Goal: Information Seeking & Learning: Learn about a topic

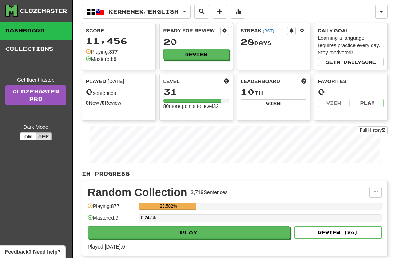
click at [218, 228] on button "Play" at bounding box center [189, 232] width 203 height 12
select select "**"
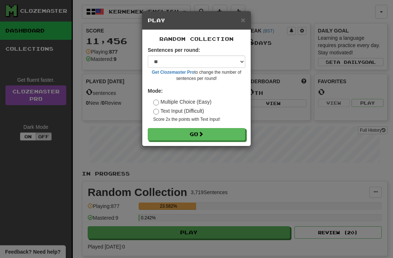
click at [196, 136] on button "Go" at bounding box center [197, 134] width 98 height 12
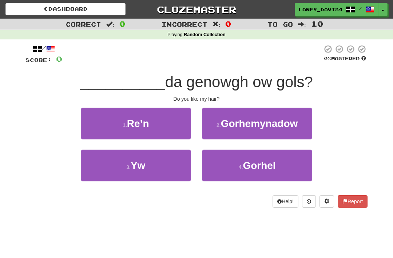
click at [145, 165] on span "Yw" at bounding box center [138, 165] width 15 height 11
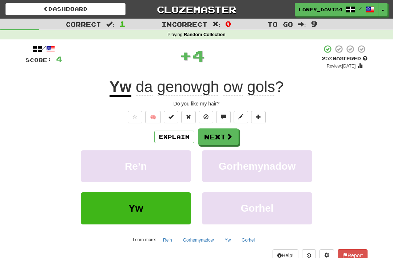
click at [221, 136] on button "Next" at bounding box center [218, 136] width 41 height 17
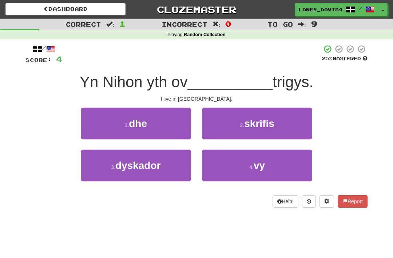
click at [255, 171] on button "4 . vy" at bounding box center [257, 165] width 110 height 32
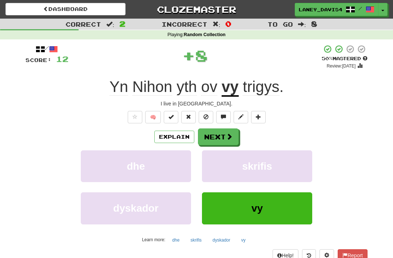
click at [220, 136] on button "Next" at bounding box center [218, 136] width 41 height 17
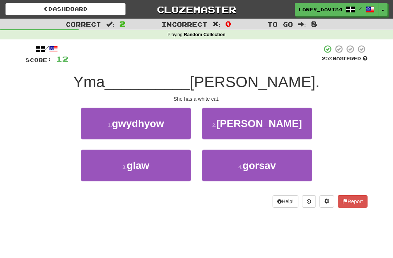
click at [248, 125] on span "[PERSON_NAME]" at bounding box center [260, 123] width 86 height 11
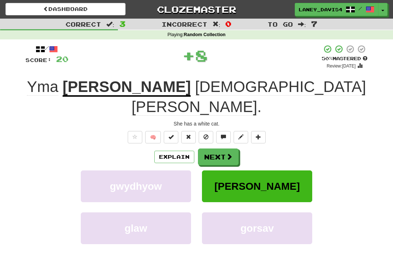
click at [229, 153] on span at bounding box center [229, 156] width 7 height 7
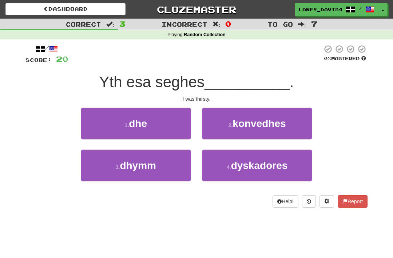
click at [163, 173] on button "3 . dhymm" at bounding box center [136, 165] width 110 height 32
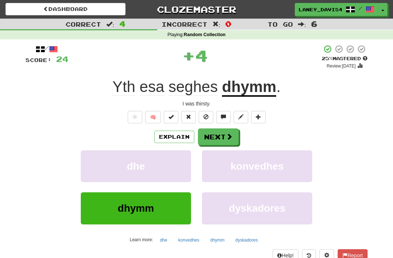
click at [226, 134] on button "Next" at bounding box center [218, 136] width 41 height 17
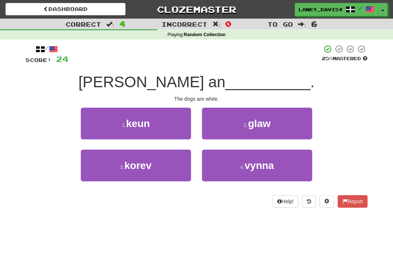
click at [168, 134] on button "1 . [GEOGRAPHIC_DATA]" at bounding box center [136, 123] width 110 height 32
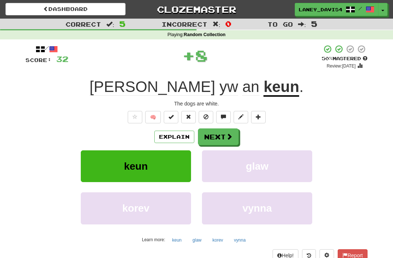
click at [216, 136] on button "Next" at bounding box center [218, 136] width 41 height 17
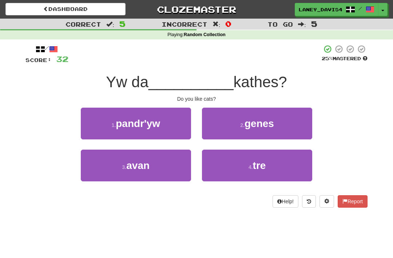
click at [241, 130] on button "2 . genes" at bounding box center [257, 123] width 110 height 32
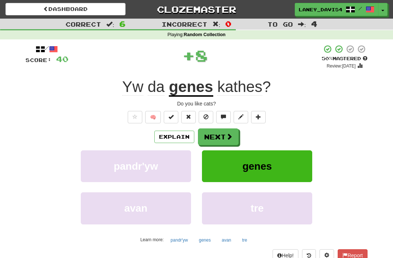
click at [213, 138] on button "Next" at bounding box center [218, 136] width 41 height 17
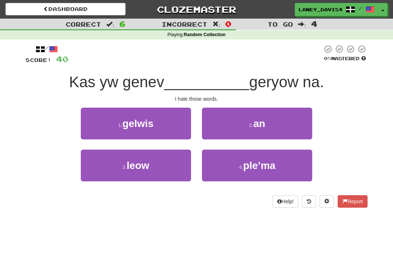
click at [254, 125] on span "an" at bounding box center [260, 123] width 12 height 11
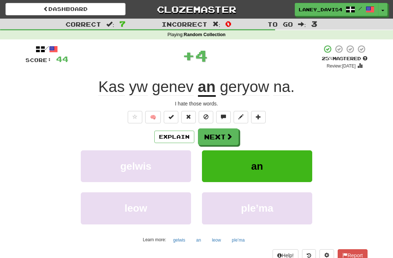
click at [220, 135] on button "Next" at bounding box center [218, 136] width 41 height 17
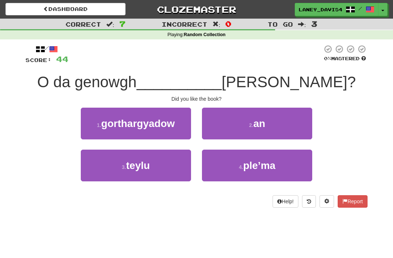
click at [251, 125] on small "2 ." at bounding box center [251, 125] width 4 height 6
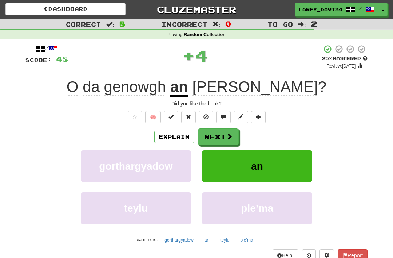
click at [226, 133] on button "Next" at bounding box center [218, 136] width 41 height 17
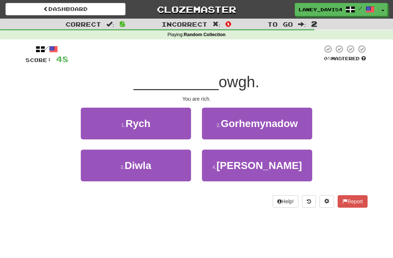
click at [171, 120] on button "1 . [GEOGRAPHIC_DATA]" at bounding box center [136, 123] width 110 height 32
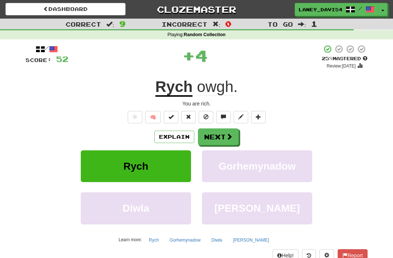
click at [220, 131] on button "Next" at bounding box center [218, 136] width 41 height 17
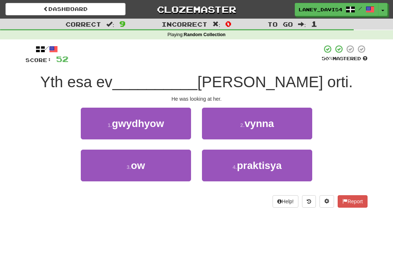
click at [163, 166] on button "3 . ow" at bounding box center [136, 165] width 110 height 32
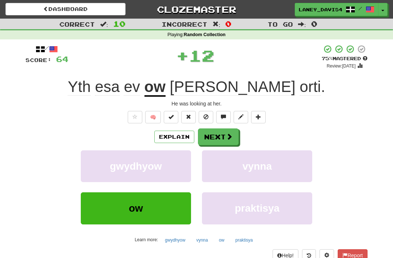
click at [222, 133] on button "Next" at bounding box center [218, 136] width 41 height 17
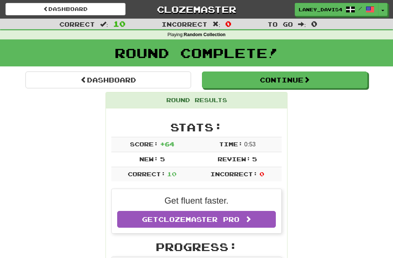
click at [256, 79] on button "Continue" at bounding box center [285, 79] width 166 height 17
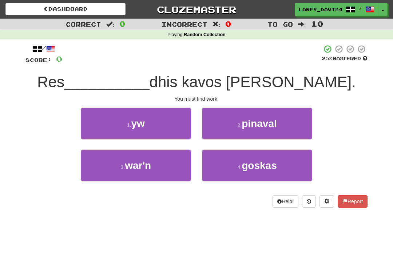
click at [154, 122] on button "1 . yw" at bounding box center [136, 123] width 110 height 32
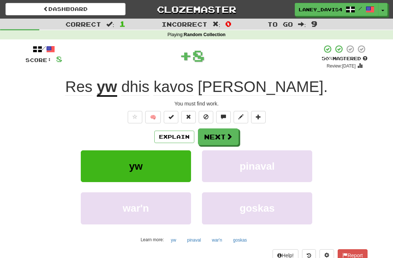
click at [229, 131] on button "Next" at bounding box center [218, 136] width 41 height 17
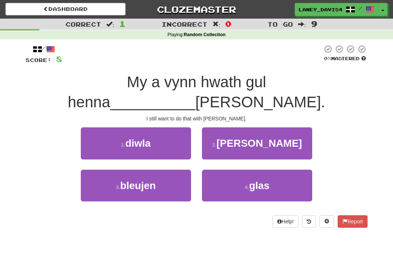
click at [262, 137] on span "[PERSON_NAME]" at bounding box center [260, 142] width 86 height 11
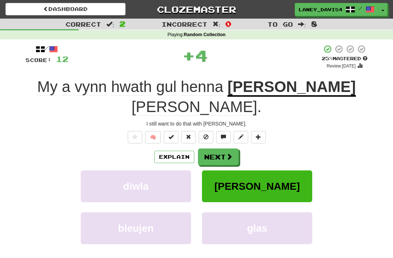
click at [220, 148] on button "Next" at bounding box center [218, 156] width 41 height 17
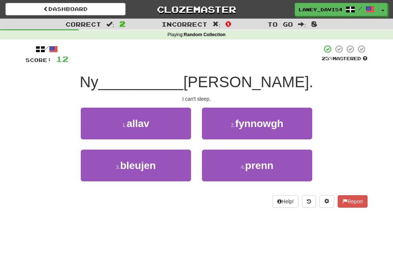
click at [155, 129] on button "1 . allav" at bounding box center [136, 123] width 110 height 32
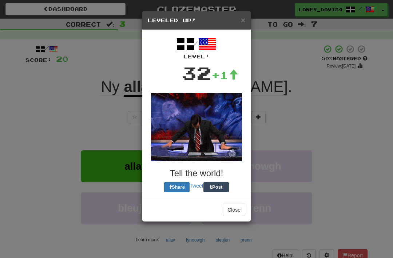
click at [218, 130] on img at bounding box center [196, 127] width 91 height 68
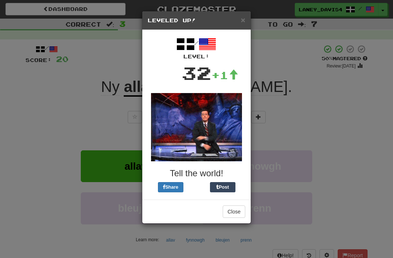
click at [239, 210] on button "Close" at bounding box center [234, 211] width 23 height 12
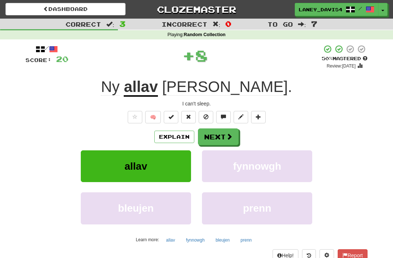
click at [224, 133] on button "Next" at bounding box center [218, 136] width 41 height 17
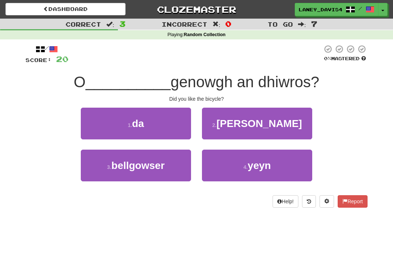
click at [166, 119] on button "1 . da" at bounding box center [136, 123] width 110 height 32
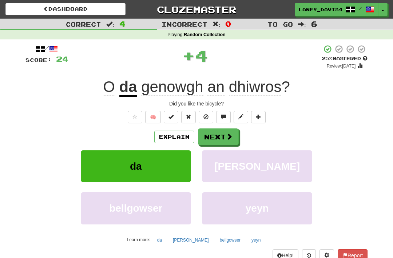
click at [221, 134] on button "Next" at bounding box center [218, 136] width 41 height 17
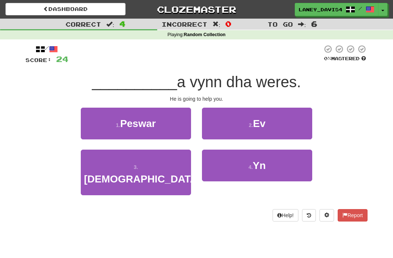
click at [254, 126] on small "2 ." at bounding box center [251, 125] width 4 height 6
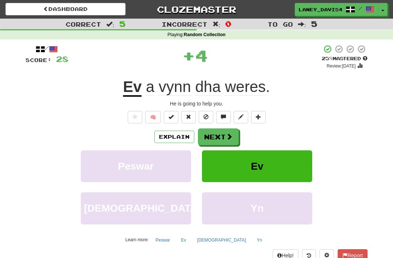
click at [227, 134] on span at bounding box center [229, 136] width 7 height 7
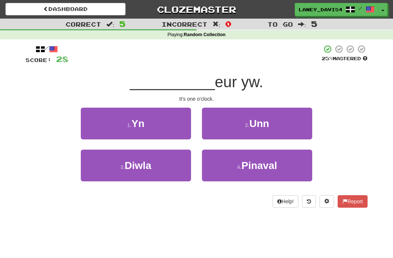
click at [254, 119] on span "Unn" at bounding box center [260, 123] width 20 height 11
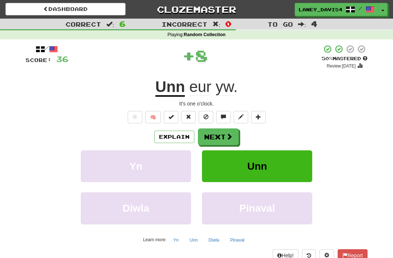
click at [225, 134] on button "Next" at bounding box center [218, 136] width 41 height 17
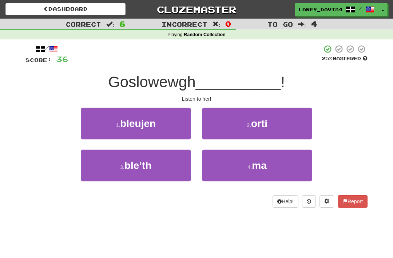
click at [255, 118] on span "orti" at bounding box center [259, 123] width 16 height 11
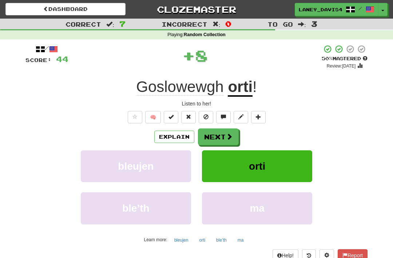
click at [227, 128] on button "Next" at bounding box center [218, 136] width 41 height 17
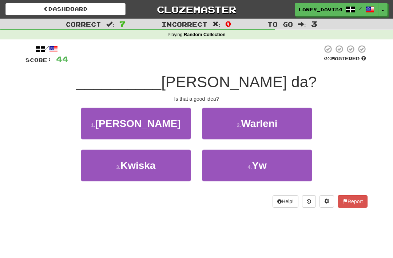
click at [241, 166] on button "4 . Yw" at bounding box center [257, 165] width 110 height 32
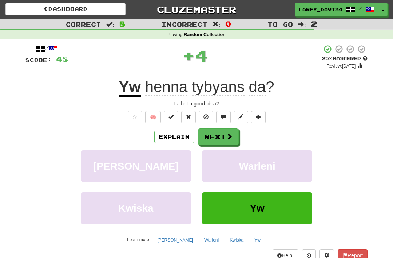
click at [222, 137] on button "Next" at bounding box center [218, 136] width 41 height 17
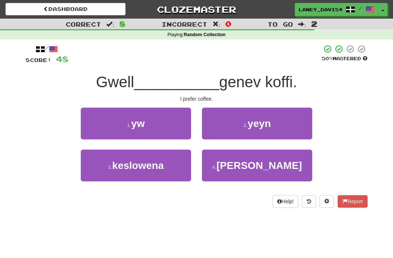
click at [170, 127] on button "1 . yw" at bounding box center [136, 123] width 110 height 32
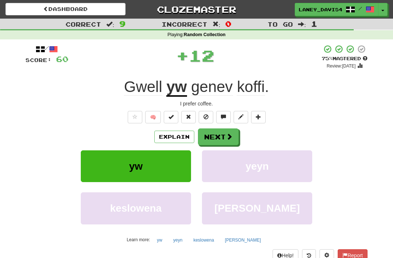
click at [220, 134] on button "Next" at bounding box center [218, 136] width 41 height 17
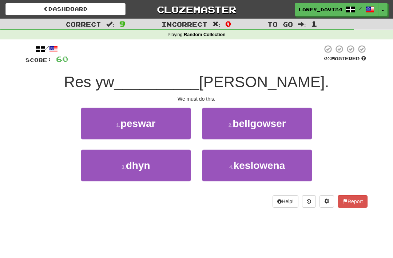
click at [164, 160] on button "3 . dhyn" at bounding box center [136, 165] width 110 height 32
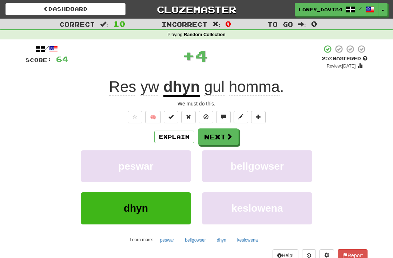
click at [218, 138] on button "Next" at bounding box center [218, 136] width 41 height 17
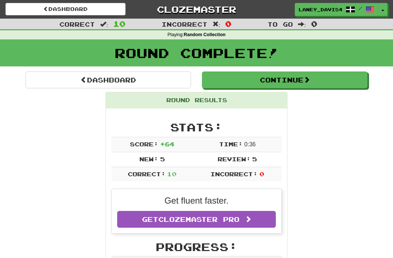
click at [320, 75] on button "Continue" at bounding box center [285, 79] width 166 height 17
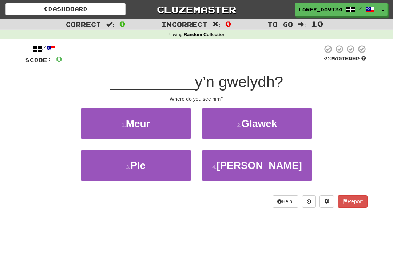
click at [172, 161] on button "3 . Ple" at bounding box center [136, 165] width 110 height 32
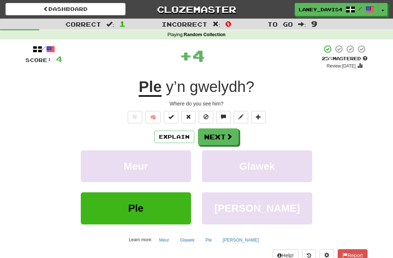
click at [228, 130] on button "Next" at bounding box center [218, 136] width 41 height 17
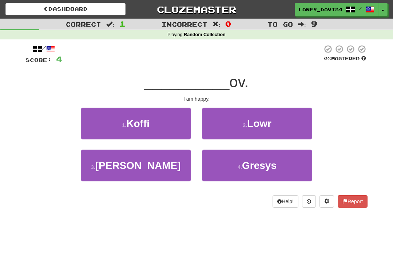
click at [173, 165] on button "3 . [PERSON_NAME]" at bounding box center [136, 165] width 110 height 32
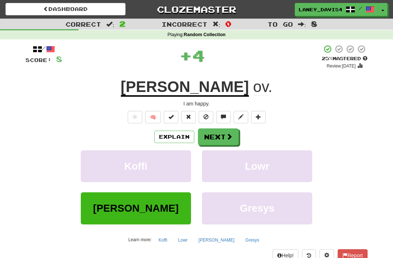
click at [225, 136] on button "Next" at bounding box center [218, 136] width 41 height 17
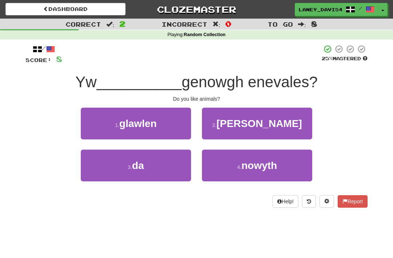
click at [171, 161] on button "3 . da" at bounding box center [136, 165] width 110 height 32
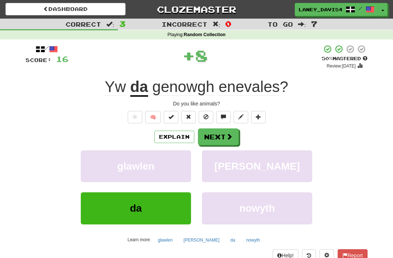
click at [220, 134] on button "Next" at bounding box center [218, 136] width 41 height 17
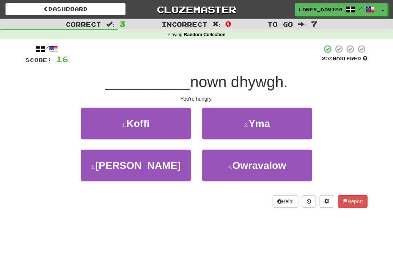
click at [266, 122] on span "Yma" at bounding box center [259, 123] width 21 height 11
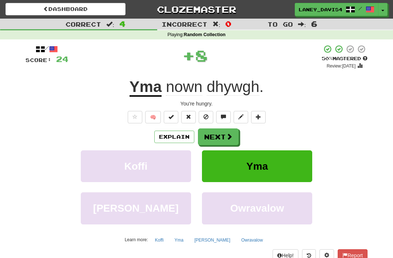
click at [228, 135] on span at bounding box center [229, 136] width 7 height 7
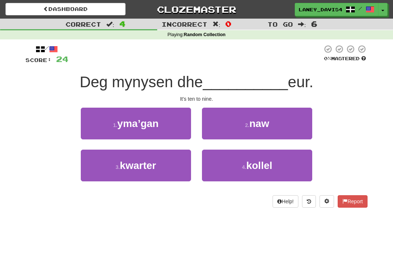
click at [257, 125] on span "naw" at bounding box center [260, 123] width 20 height 11
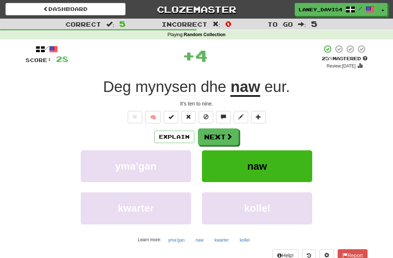
click at [216, 133] on button "Next" at bounding box center [218, 136] width 41 height 17
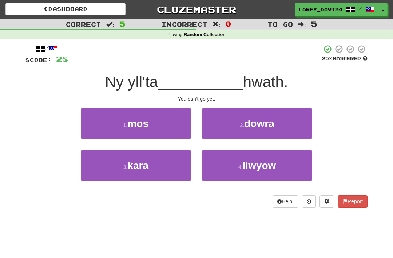
click at [174, 123] on button "1 . mos" at bounding box center [136, 123] width 110 height 32
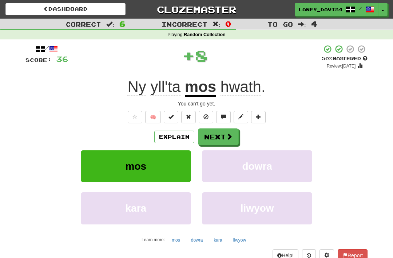
click at [224, 134] on button "Next" at bounding box center [218, 136] width 41 height 17
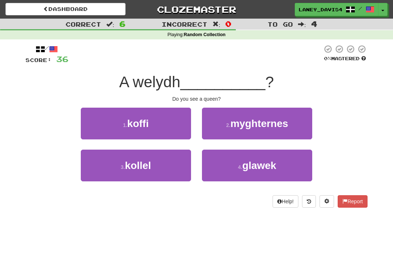
click at [285, 123] on span "myghternes" at bounding box center [260, 123] width 58 height 11
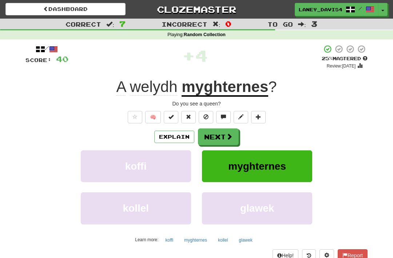
click at [224, 135] on button "Next" at bounding box center [218, 136] width 41 height 17
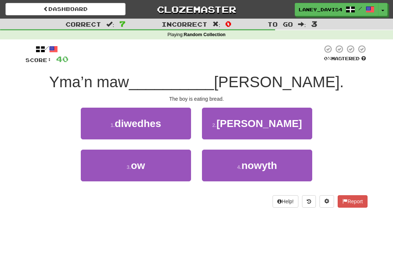
click at [161, 172] on button "3 . ow" at bounding box center [136, 165] width 110 height 32
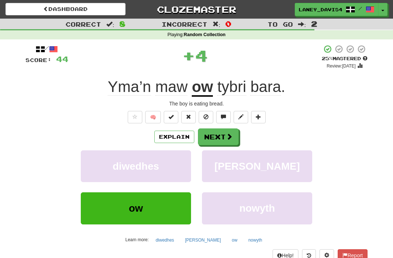
click at [235, 132] on button "Next" at bounding box center [218, 136] width 41 height 17
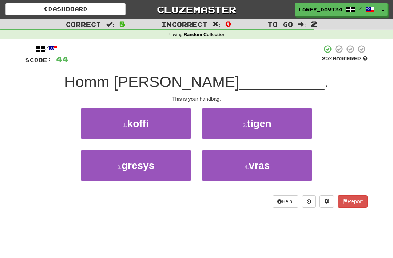
click at [280, 122] on button "2 . tigen" at bounding box center [257, 123] width 110 height 32
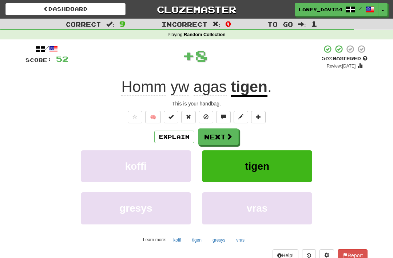
click at [228, 133] on span at bounding box center [229, 136] width 7 height 7
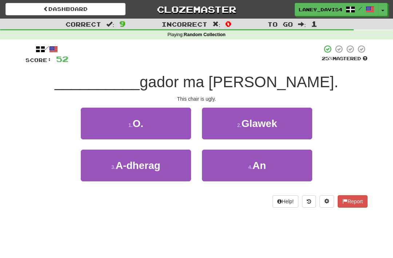
click at [251, 166] on small "4 ." at bounding box center [250, 167] width 4 height 6
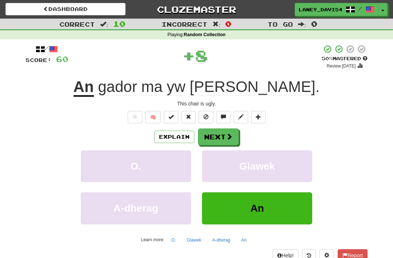
click at [226, 135] on button "Next" at bounding box center [218, 136] width 41 height 17
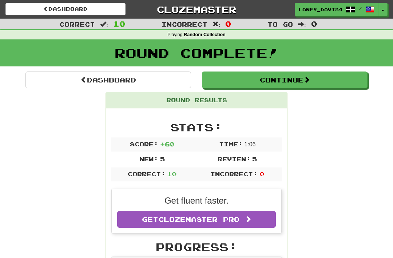
click at [332, 80] on button "Continue" at bounding box center [285, 79] width 166 height 17
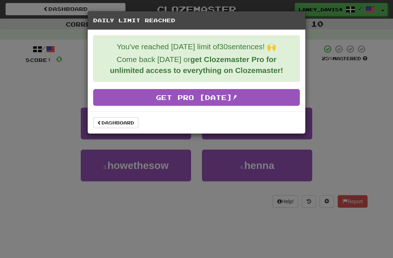
click at [121, 125] on link "Dashboard" at bounding box center [115, 122] width 45 height 11
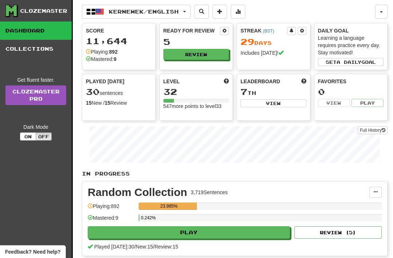
click at [278, 102] on button "View" at bounding box center [274, 103] width 66 height 8
select select "**********"
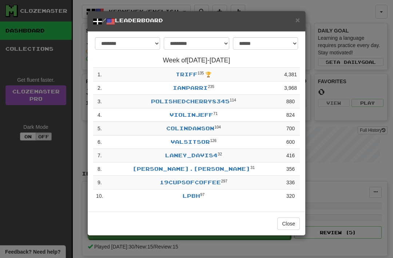
click at [299, 20] on span "×" at bounding box center [298, 20] width 4 height 8
